Goal: Information Seeking & Learning: Learn about a topic

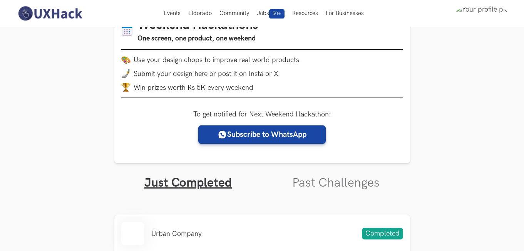
scroll to position [116, 0]
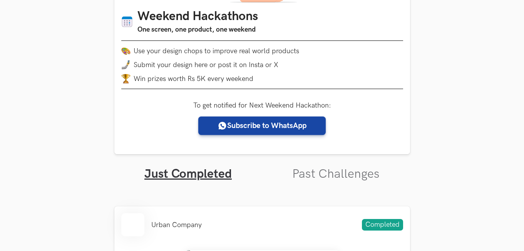
click at [326, 166] on ul "Just Completed Past Challenges" at bounding box center [262, 167] width 296 height 27
click at [325, 170] on link "Past Challenges" at bounding box center [335, 173] width 87 height 15
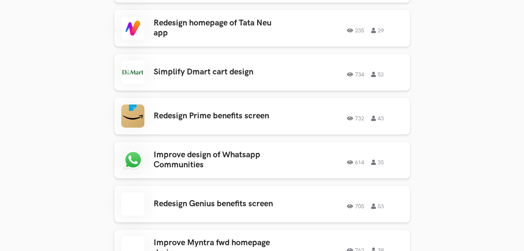
scroll to position [847, 0]
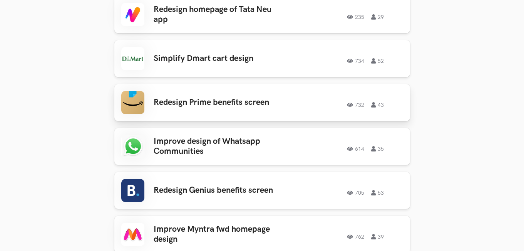
click at [292, 91] on div "Redesign Prime benefits screen 732 43 732 43" at bounding box center [262, 102] width 282 height 23
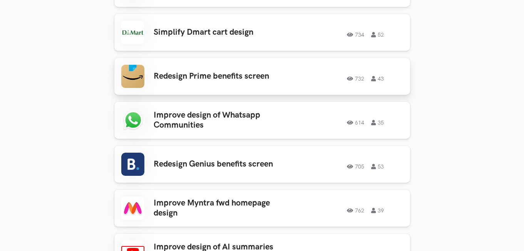
scroll to position [963, 0]
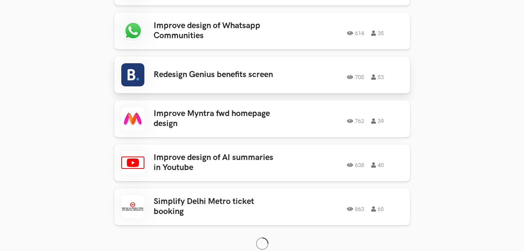
click at [274, 70] on div "Redesign Genius benefits screen 705 53 705 53" at bounding box center [262, 74] width 282 height 23
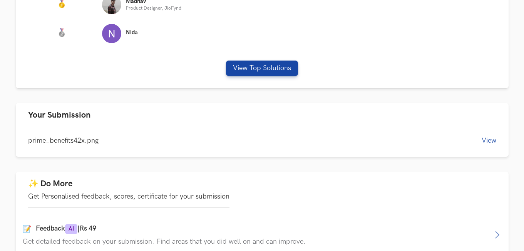
scroll to position [270, 0]
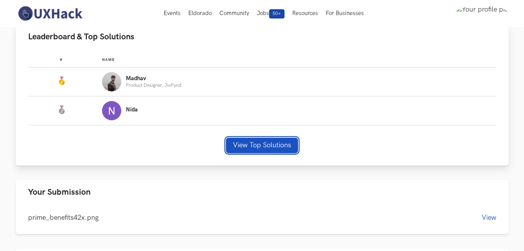
click at [265, 146] on button "View Top Solutions" at bounding box center [262, 144] width 72 height 15
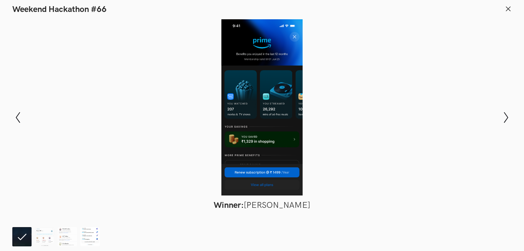
click at [86, 233] on img at bounding box center [89, 236] width 19 height 19
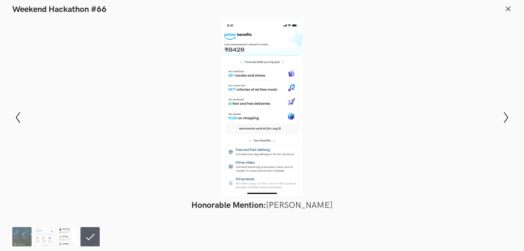
click at [67, 237] on img at bounding box center [67, 236] width 19 height 19
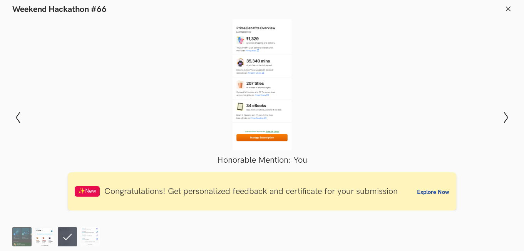
click at [40, 231] on img at bounding box center [44, 236] width 19 height 19
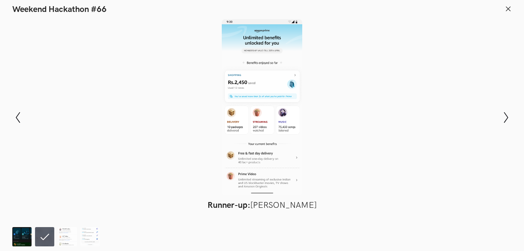
click at [23, 236] on img at bounding box center [21, 236] width 19 height 19
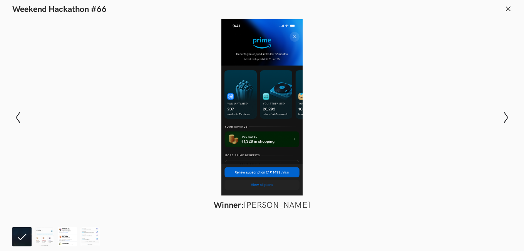
click at [63, 230] on img at bounding box center [67, 236] width 19 height 19
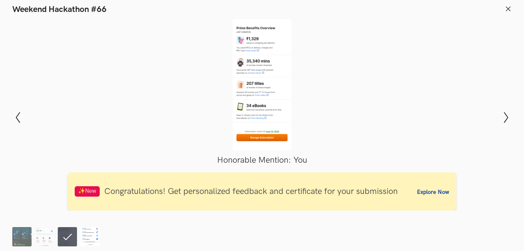
click at [84, 231] on img at bounding box center [89, 236] width 19 height 19
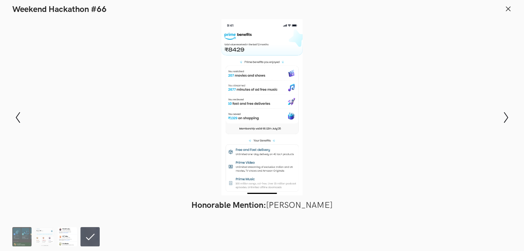
click at [66, 239] on img at bounding box center [67, 236] width 19 height 19
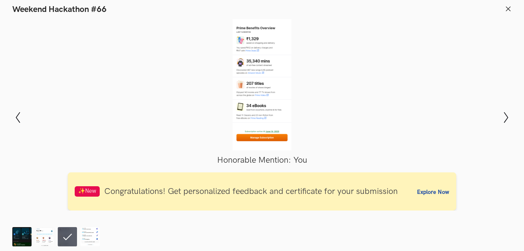
click at [268, 99] on div at bounding box center [262, 84] width 468 height 131
click at [39, 237] on img at bounding box center [44, 236] width 19 height 19
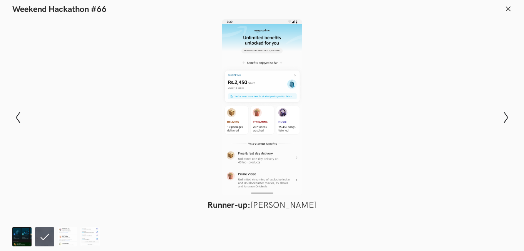
click at [22, 238] on img at bounding box center [21, 236] width 19 height 19
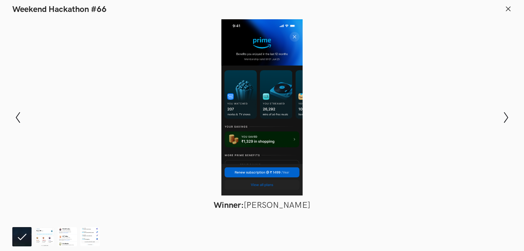
click at [508, 8] on icon at bounding box center [508, 8] width 7 height 7
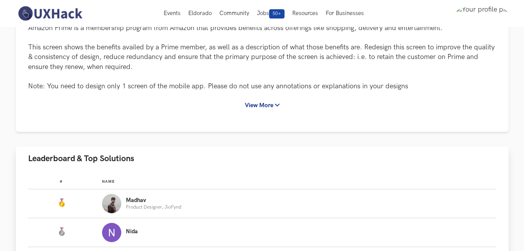
scroll to position [77, 0]
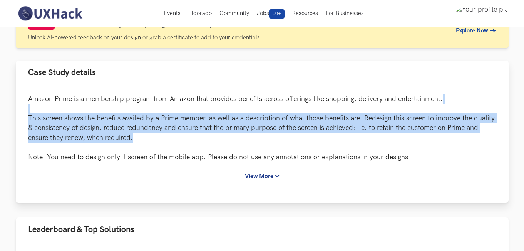
drag, startPoint x: 110, startPoint y: 111, endPoint x: 227, endPoint y: 137, distance: 120.0
click at [227, 137] on p "Amazon Prime is a membership program from Amazon that provides benefits across …" at bounding box center [262, 128] width 468 height 68
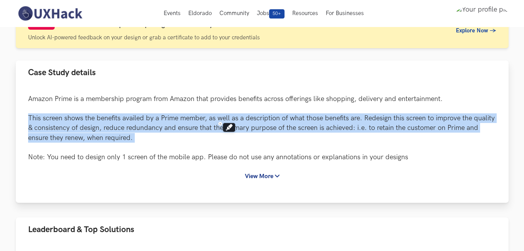
click at [227, 137] on p "Amazon Prime is a membership program from Amazon that provides benefits across …" at bounding box center [262, 128] width 468 height 68
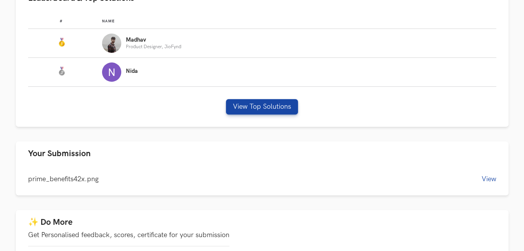
scroll to position [578, 0]
